Goal: Browse casually: Explore the website without a specific task or goal

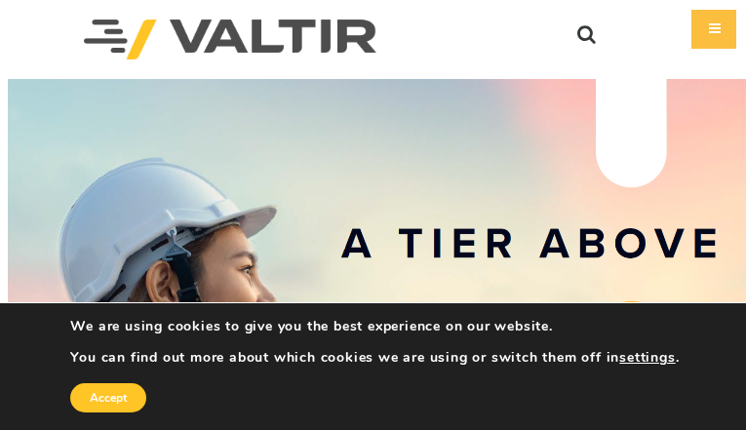
scroll to position [4871, 0]
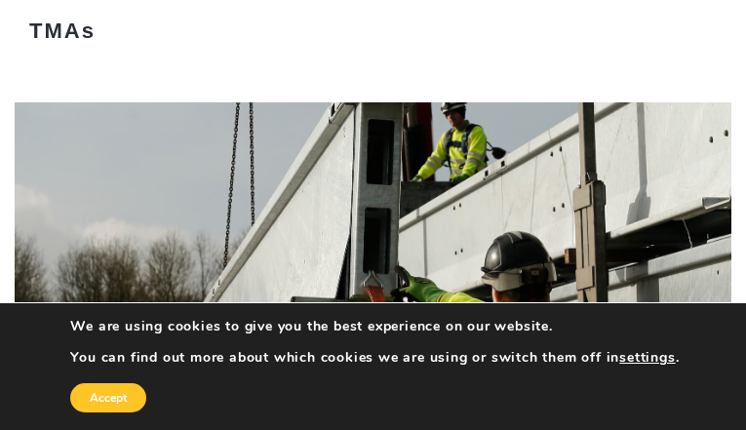
click at [146, 383] on button "Accept" at bounding box center [108, 397] width 76 height 29
